Goal: Go to known website: Access a specific website the user already knows

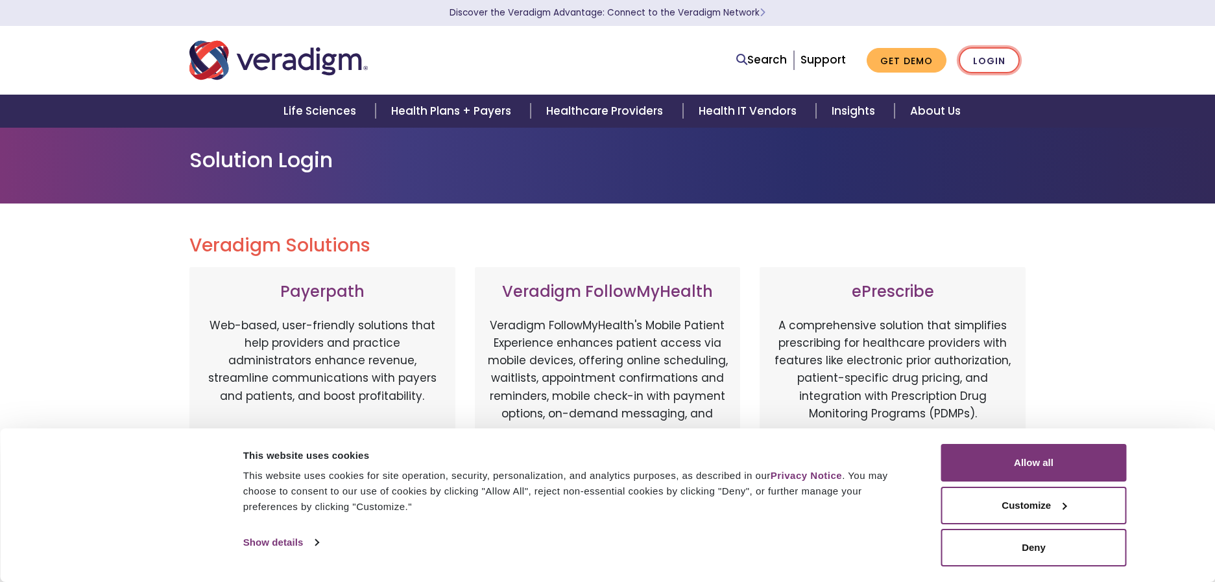
click at [988, 59] on link "Login" at bounding box center [989, 60] width 61 height 27
click at [1053, 462] on button "Allow all" at bounding box center [1033, 463] width 185 height 38
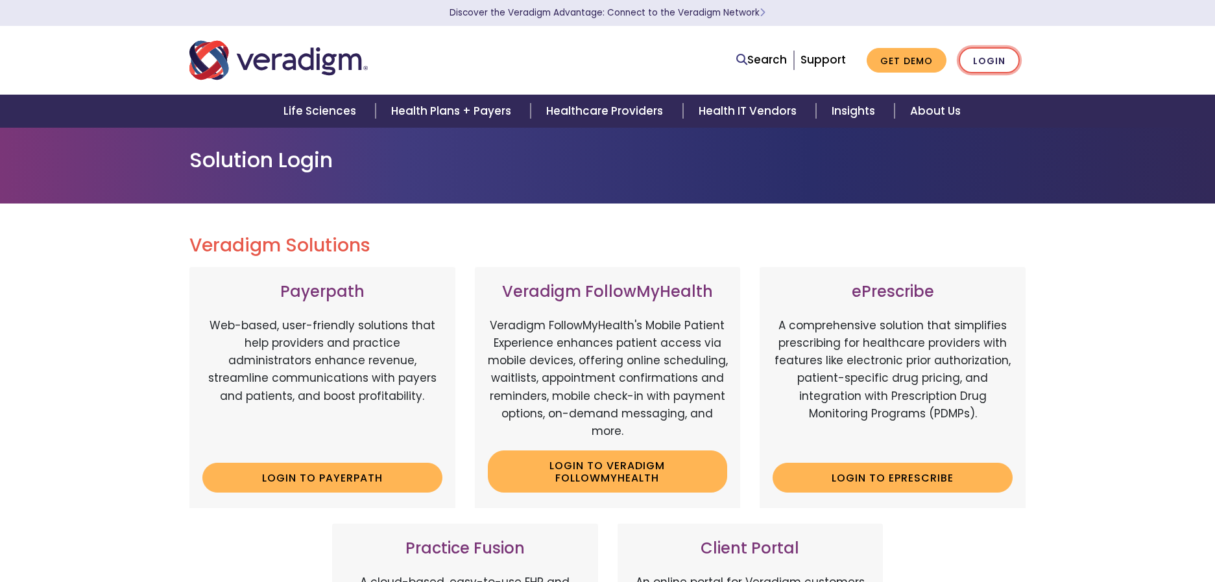
click at [983, 63] on link "Login" at bounding box center [989, 60] width 61 height 27
click at [315, 477] on link "Login to Payerpath" at bounding box center [322, 478] width 240 height 30
click at [346, 482] on link "Login to Payerpath" at bounding box center [322, 478] width 240 height 30
